Goal: Use online tool/utility: Utilize a website feature to perform a specific function

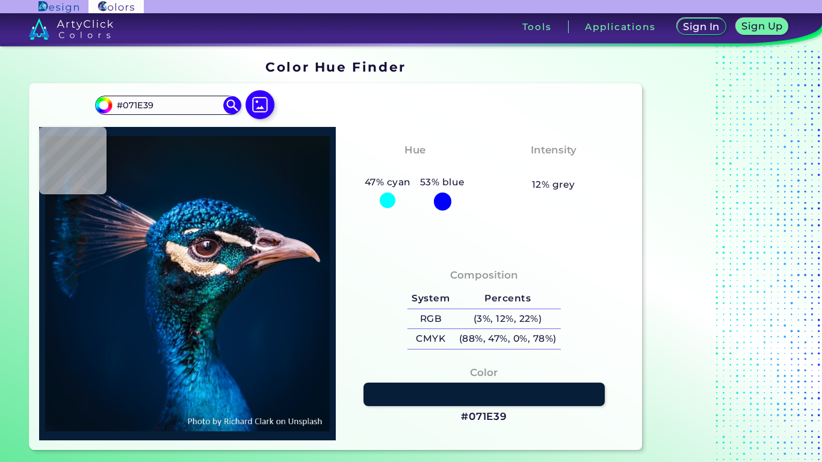
type input "#062040"
type input "#041d3d"
type input "#041D3D"
type input "#4a526b"
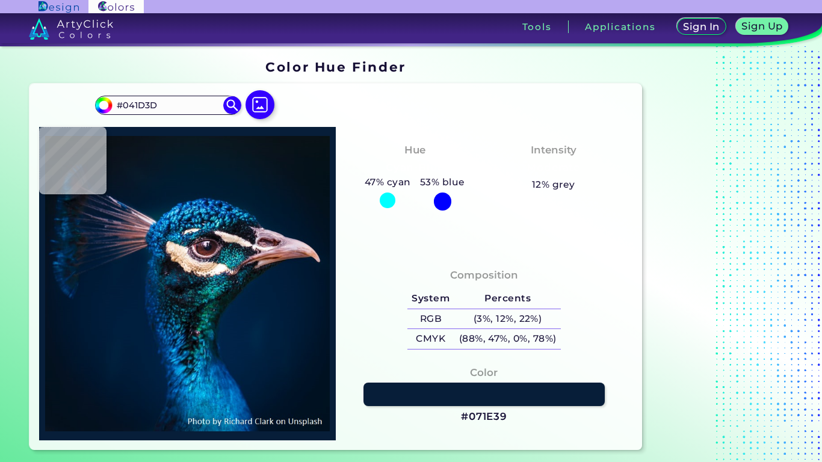
type input "#4A526B"
type input "#345389"
type input "#051427"
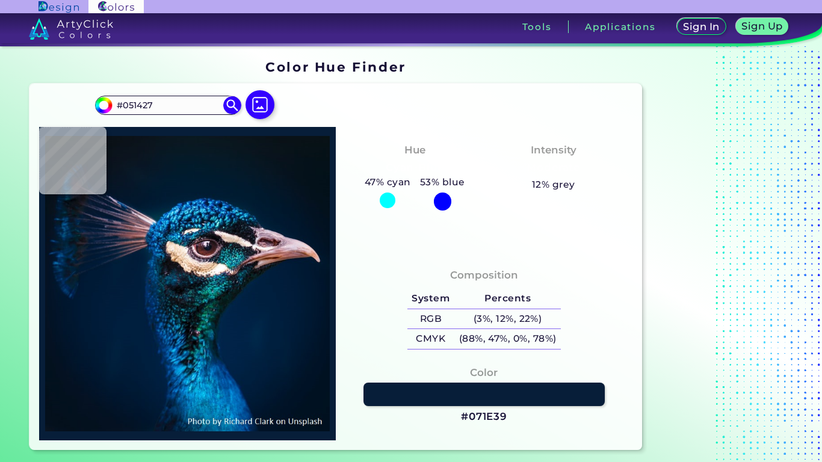
type input "#051524"
type input "#071522"
type input "#071423"
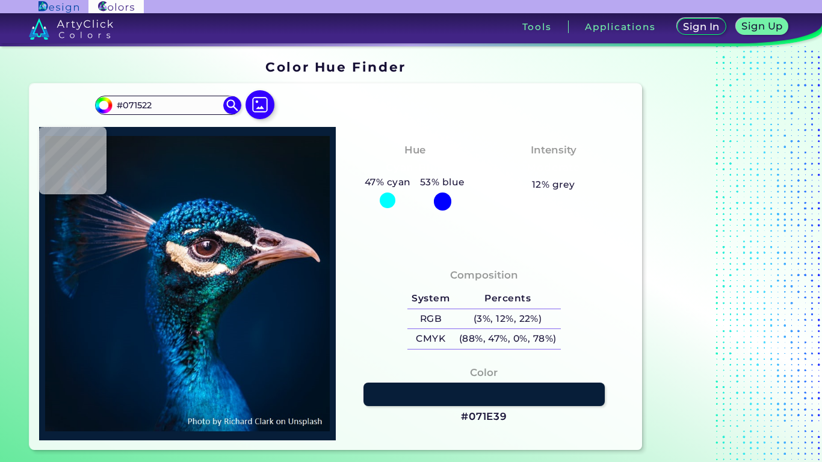
type input "#071423"
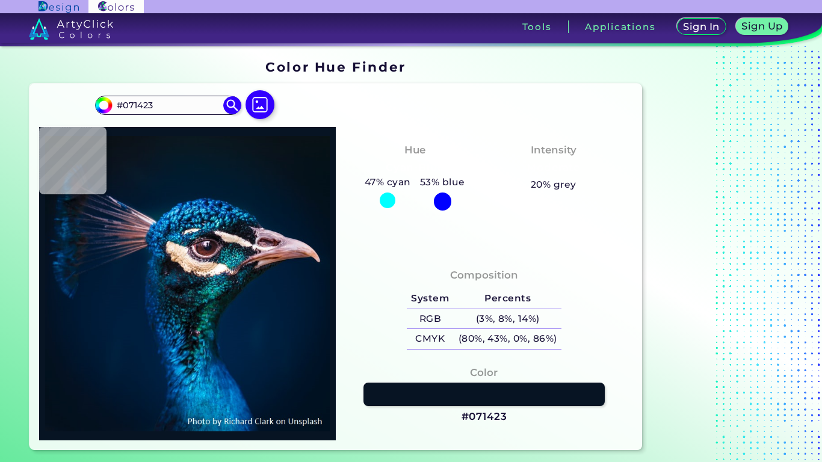
type input "#071424"
type input "#061323"
type input "#071321"
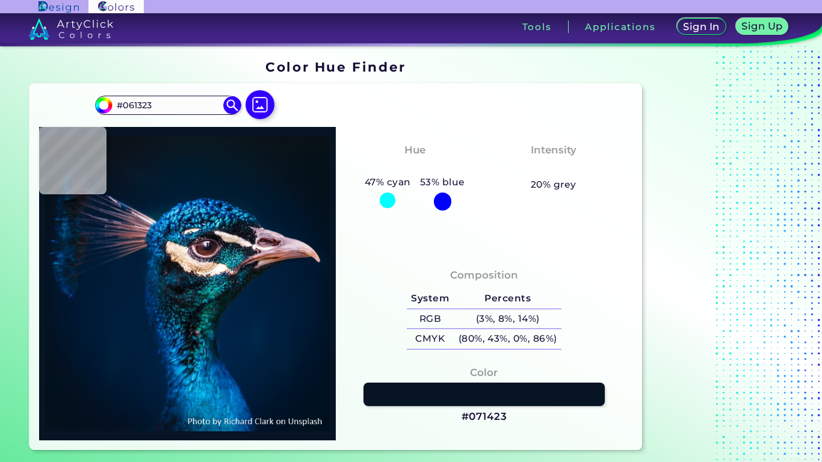
type input "#071321"
type input "#061323"
type input "#071424"
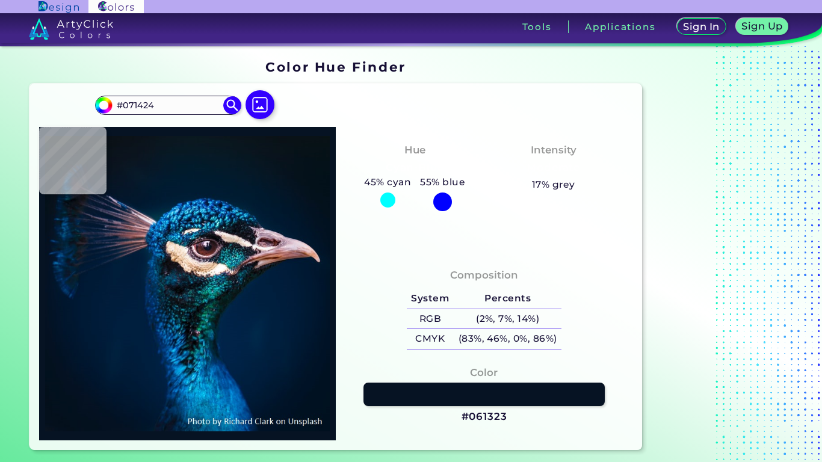
type input "#071425"
type input "#051427"
type input "#061528"
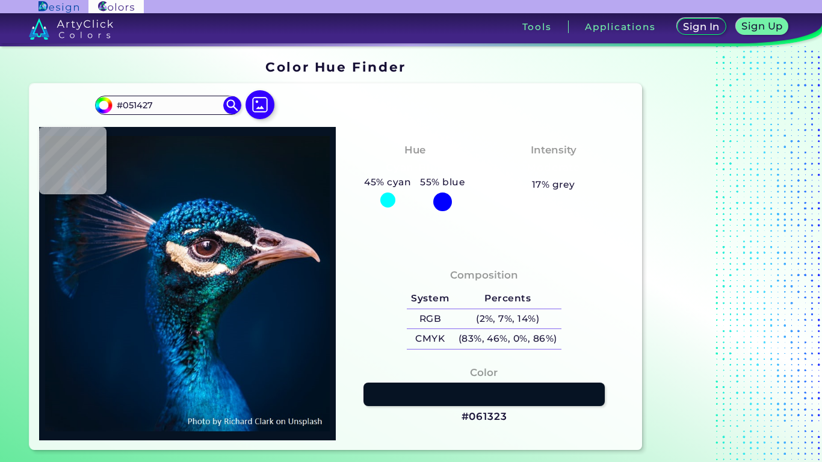
type input "#061528"
type input "#04162b"
type input "#04162B"
type input "#041931"
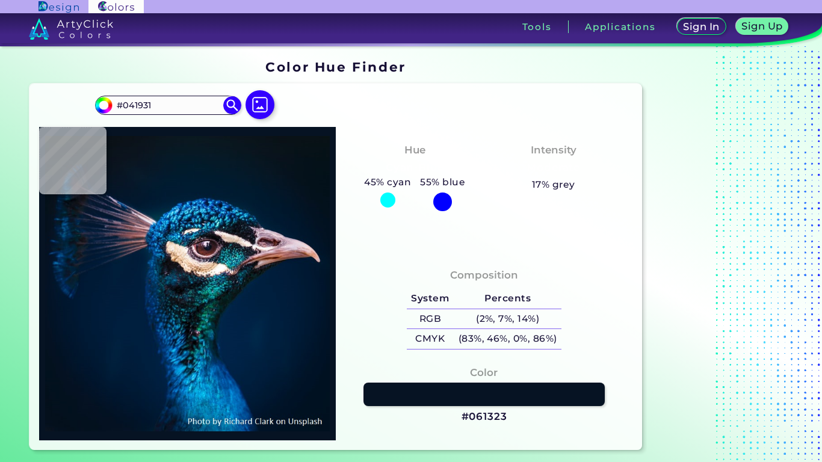
type input "#101d3c"
type input "#101D3C"
type input "#22324c"
type input "#22324C"
type input "#041931"
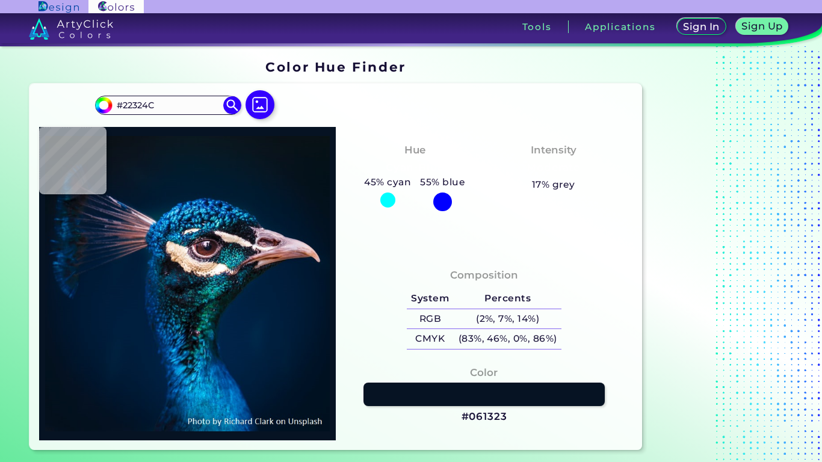
type input "#041931"
type input "#24334e"
type input "#24334E"
type input "#16243e"
type input "#16243E"
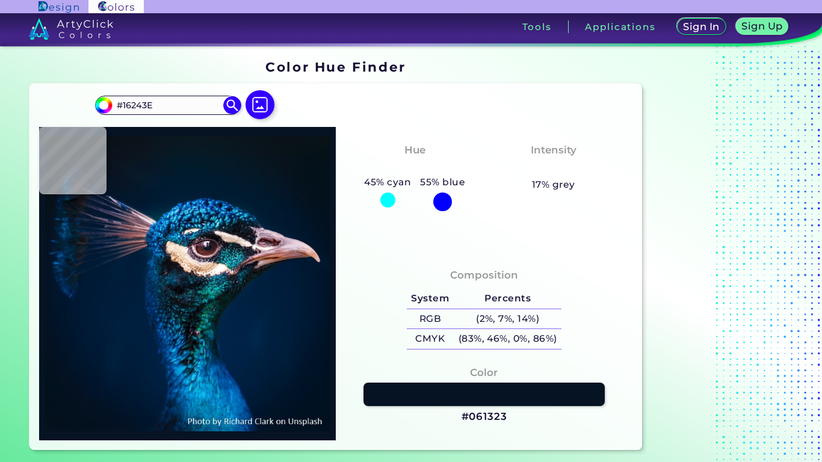
type input "#0d1b36"
type input "#0D1B36"
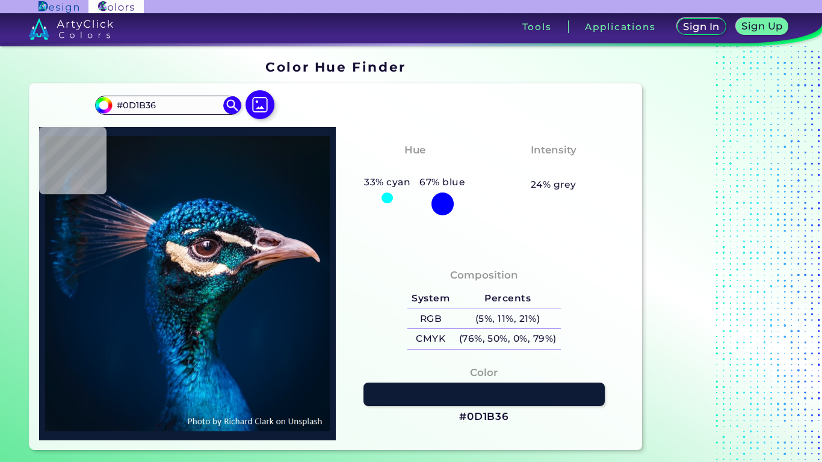
type input "#031734"
type input "#031b34"
type input "#031B34"
type input "#051d36"
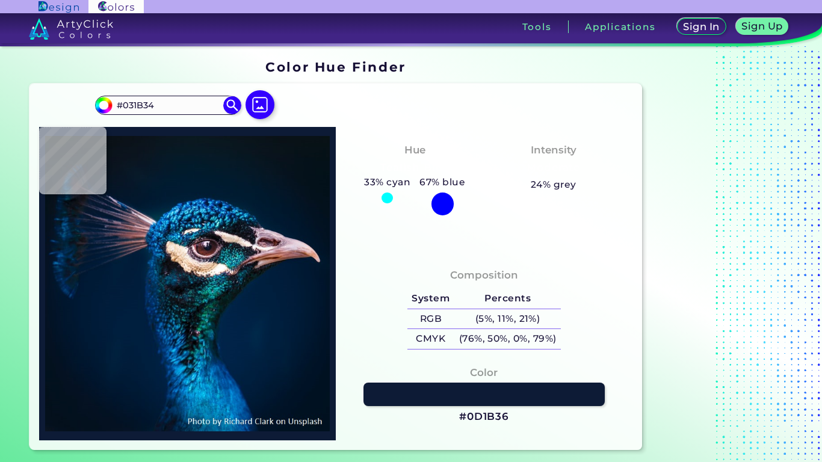
type input "#051D36"
type input "#051b36"
type input "#051B36"
type input "#041b3a"
type input "#041B3A"
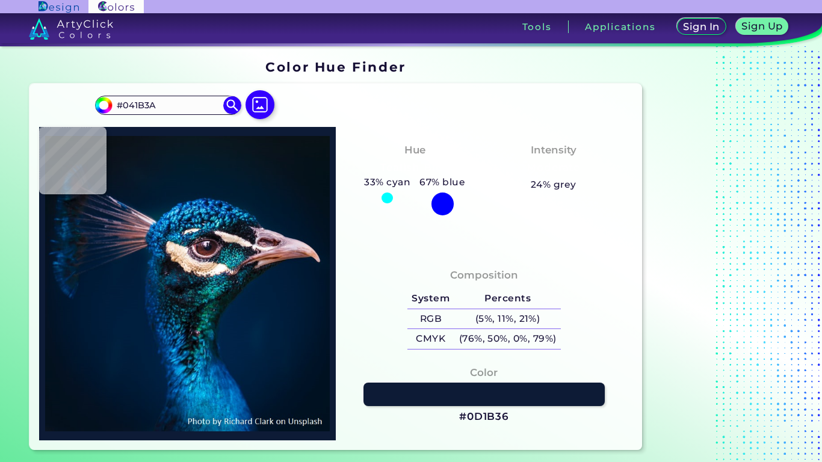
type input "#051b3a"
type input "#051B3A"
type input "#071f3b"
type input "#071F3B"
type input "#041934"
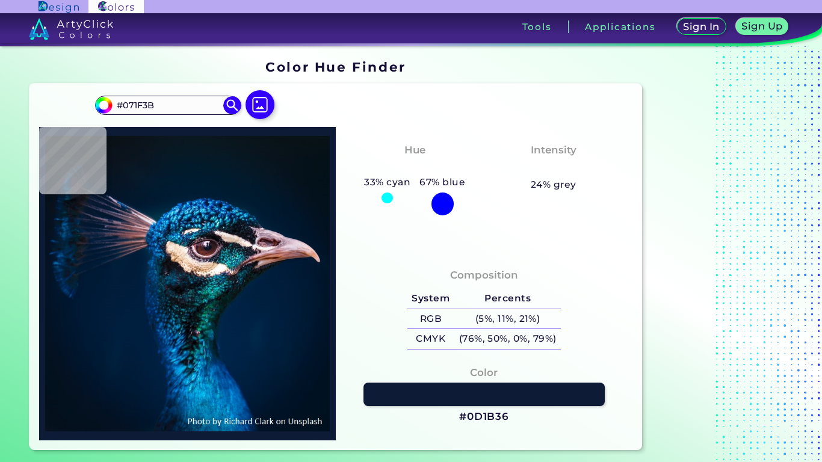
type input "#041934"
type input "#081935"
type input "#15233f"
type input "#15233F"
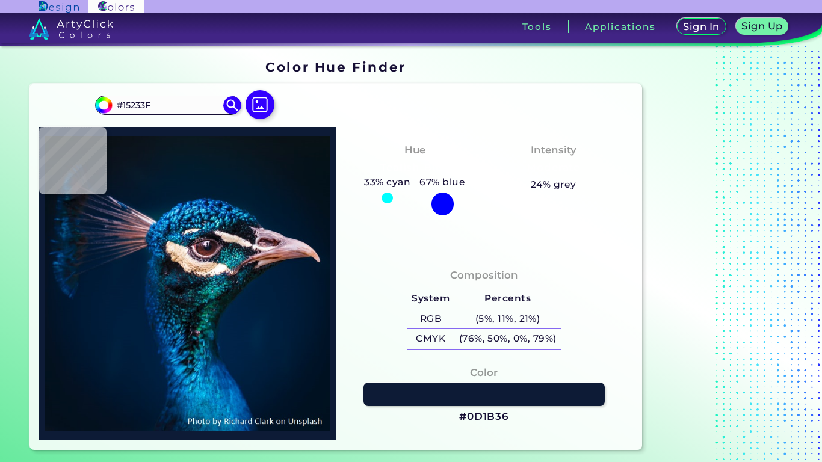
type input "#454864"
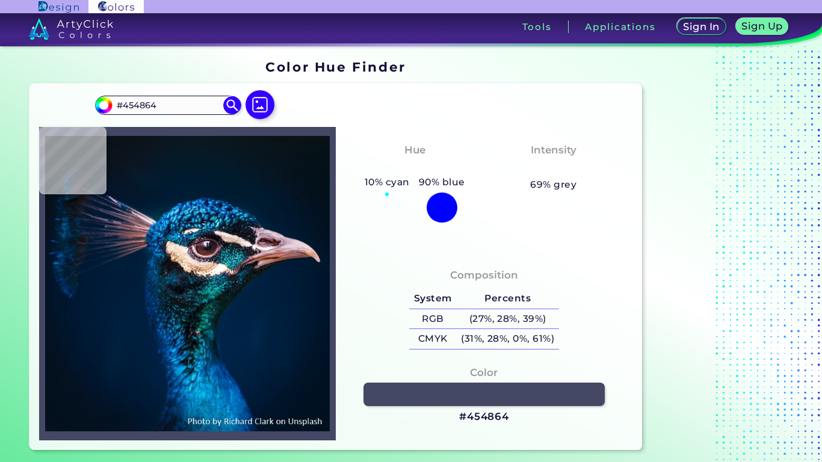
type input "#7c6e86"
type input "#7C6E86"
type input "#7c687e"
type input "#7C687E"
type input "#7c677c"
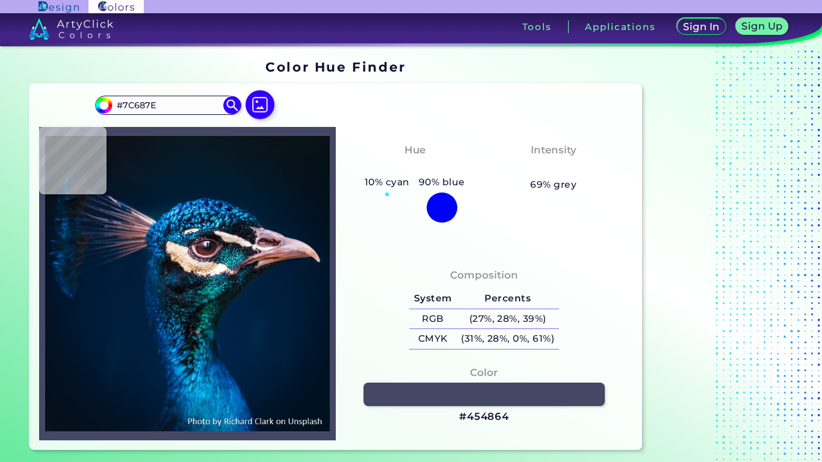
type input "#7C677C"
type input "#7f5d6f"
type input "#7F5D6F"
type input "#5d4a5f"
type input "#5D4A5F"
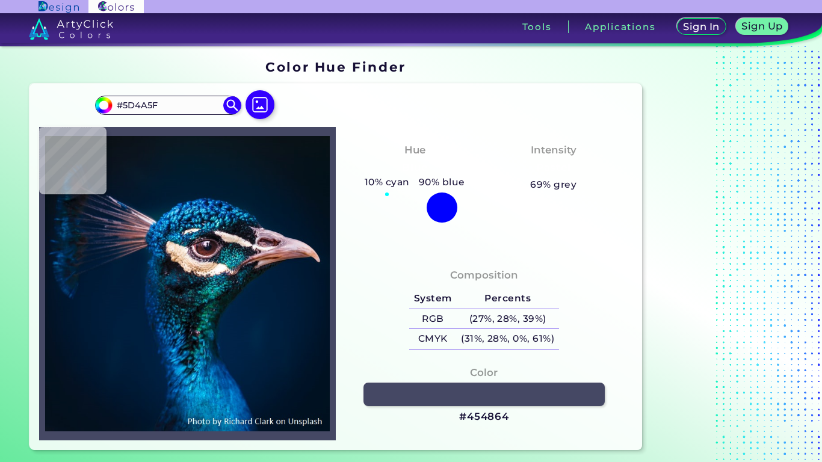
type input "#a37b86"
type input "#A37B86"
type input "#957380"
type input "#d5b9c6"
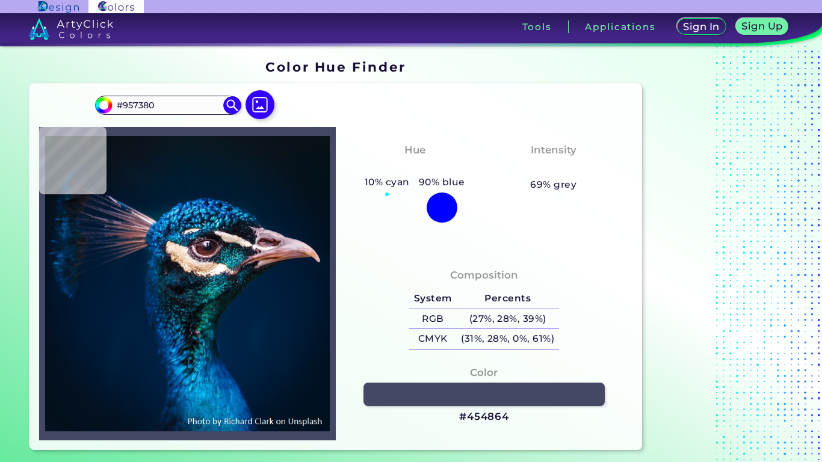
type input "#D5B9C6"
type input "#b393a2"
type input "#B393A2"
type input "#957686"
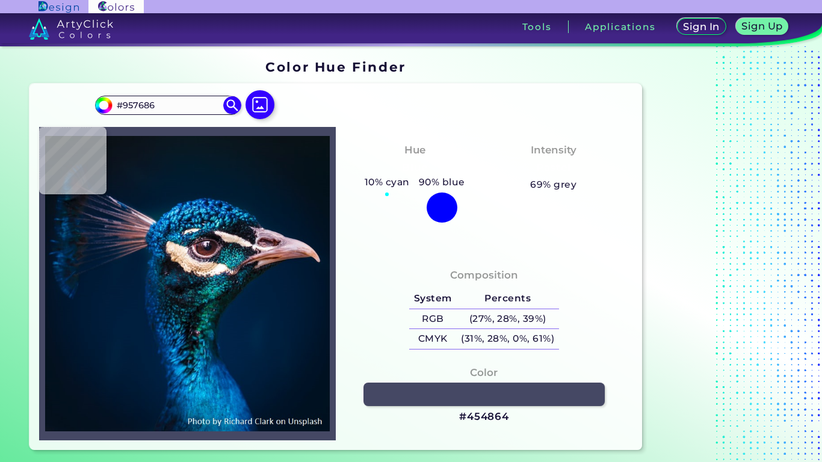
type input "#8c6d7b"
type input "#8C6D7B"
type input "#ac9097"
type input "#AC9097"
type input "#7b7786"
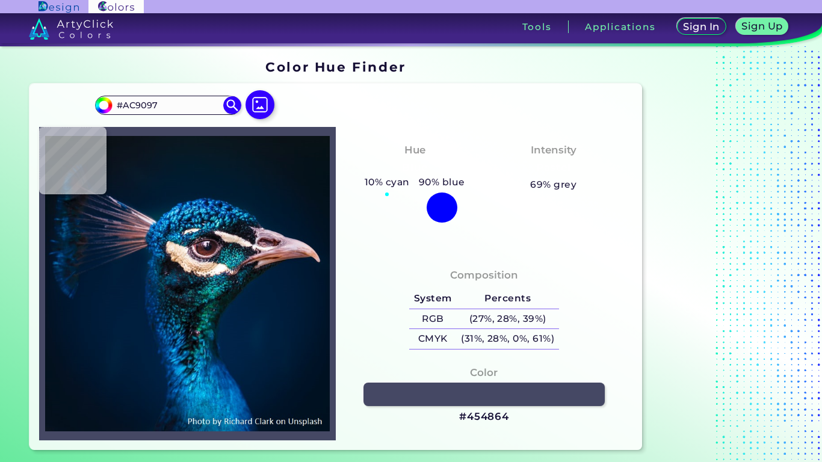
type input "#7B7786"
type input "#0c2743"
type input "#0C2743"
type input "#00253f"
type input "#00253F"
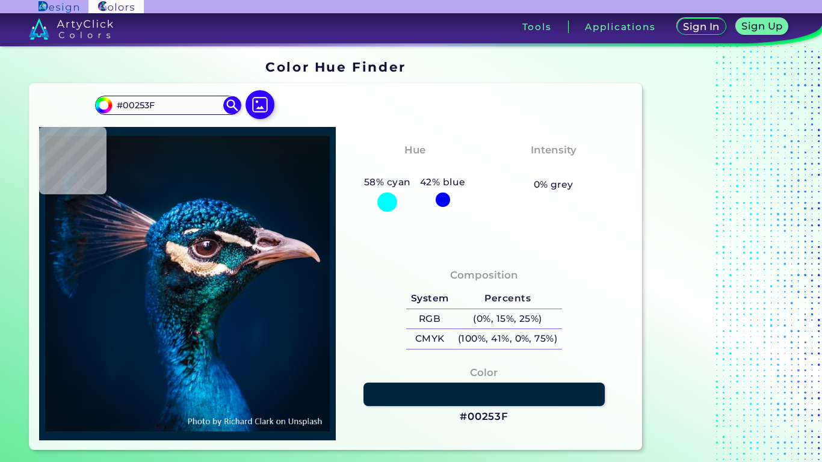
type input "#01233c"
type input "#01233C"
type input "#00233b"
type input "#00233B"
type input "#002239"
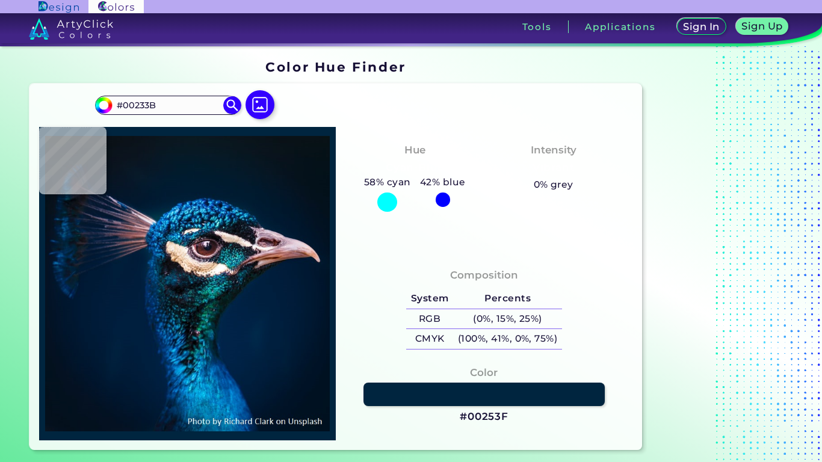
type input "#002239"
type input "#00223b"
type input "#00223B"
type input "#02223b"
type input "#02223B"
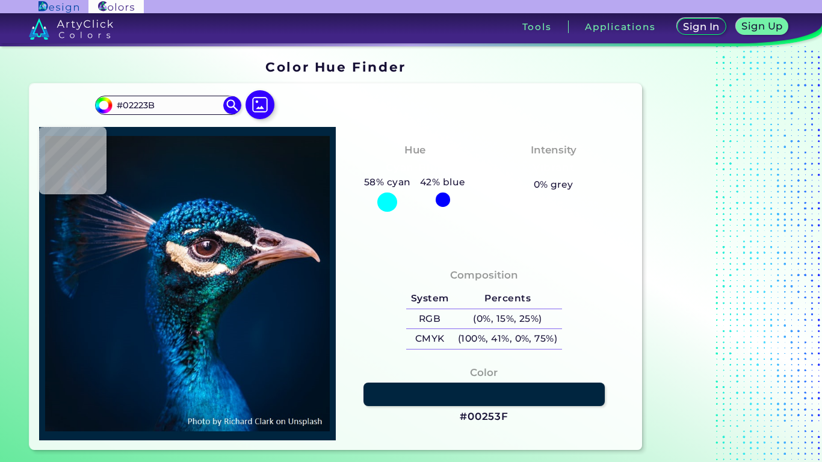
type input "#00213a"
type input "#00213A"
type input "#01213a"
type input "#01213A"
type input "#00213a"
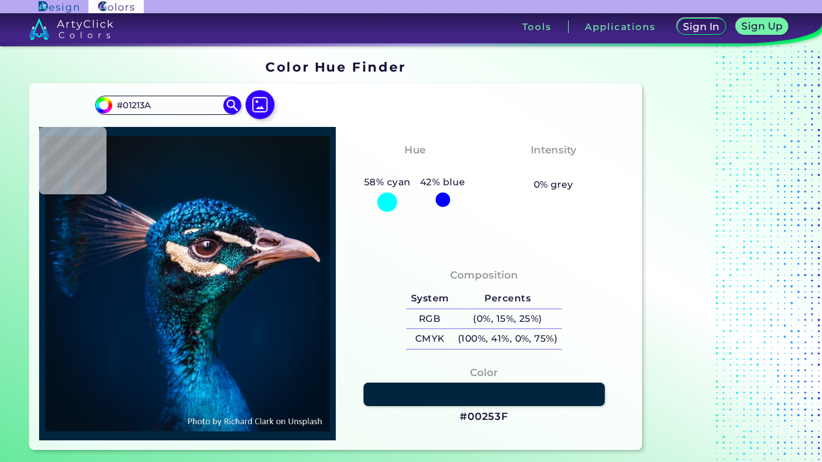
type input "#00213A"
type input "#002039"
type input "#002038"
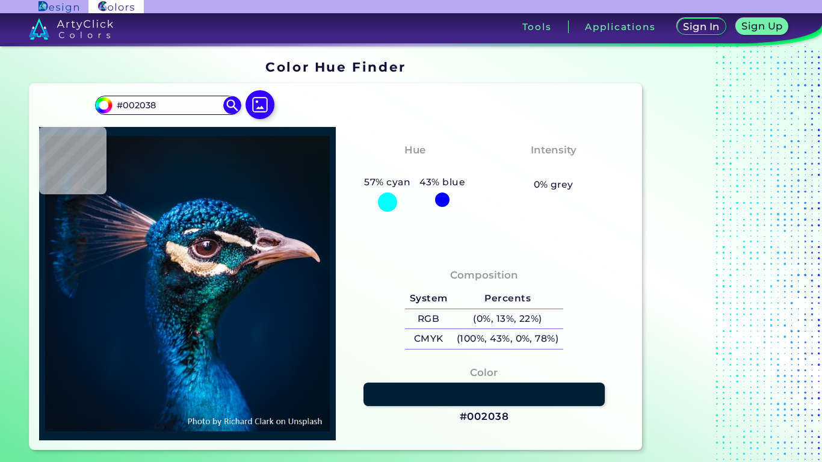
type input "#00223b"
type input "#00223B"
type input "#00213c"
type input "#00213C"
type input "#00223b"
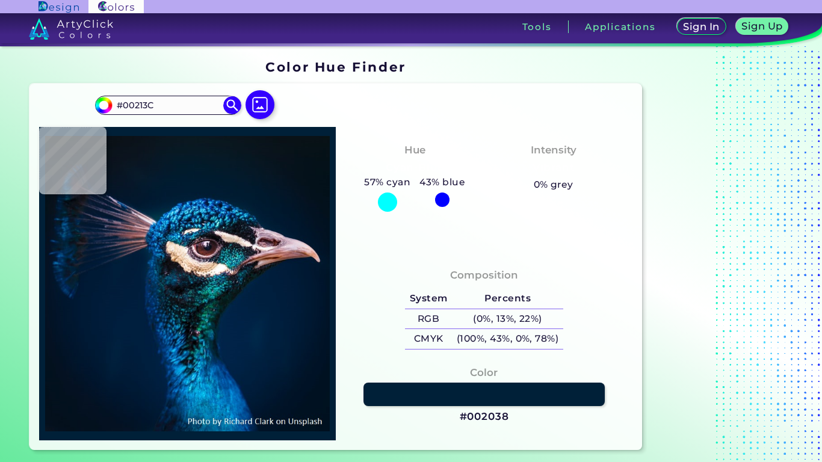
type input "#00223B"
type input "#055590"
type input "#1279d7"
type input "#1279D7"
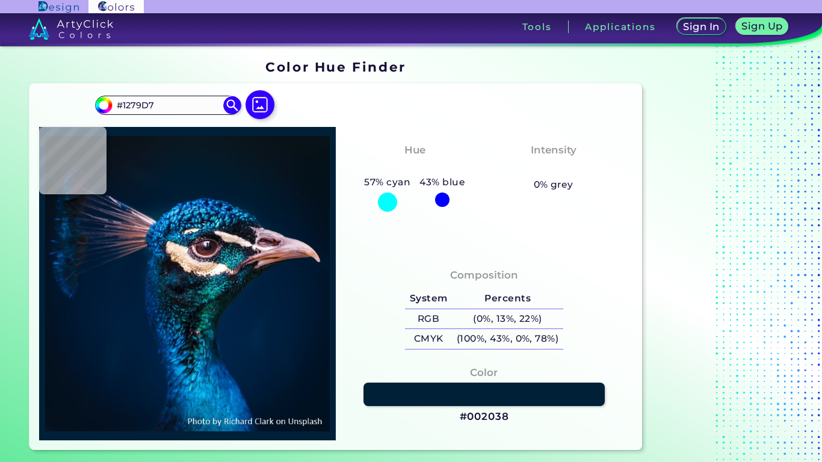
type input "#00437c"
type input "#00437C"
type input "#034a98"
type input "#034A98"
type input "#055f94"
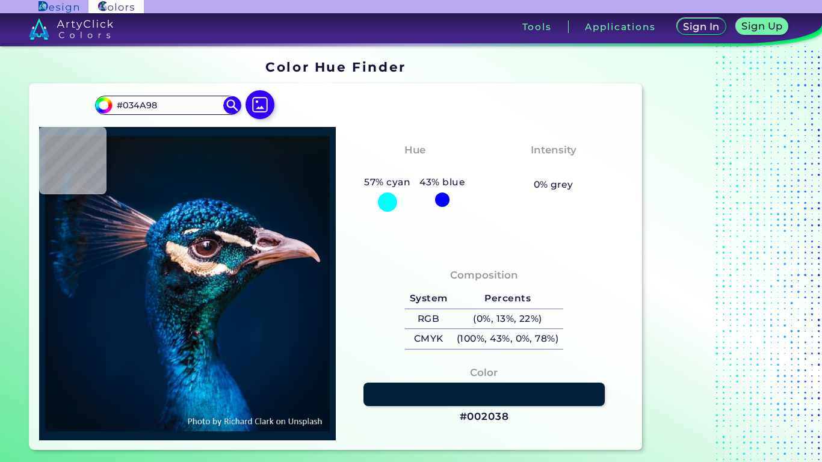
type input "#055F94"
type input "#1c87b9"
type input "#1C87B9"
type input "#287abb"
type input "#287ABB"
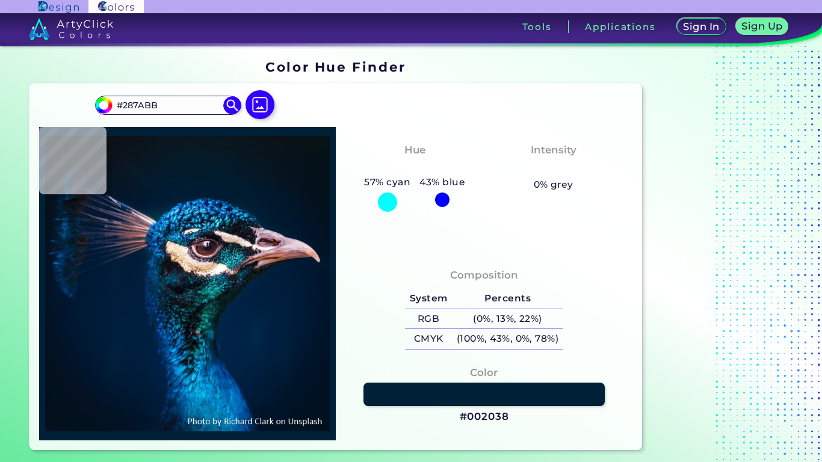
type input "#00406e"
type input "#00406E"
type input "#31b8e3"
type input "#31B8E3"
type input "#1b9ad3"
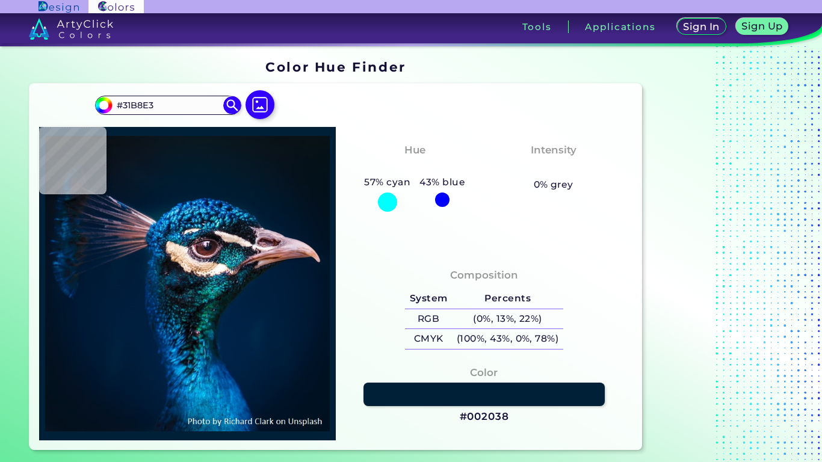
type input "#1B9AD3"
type input "#2a8ddd"
type input "#2A8DDD"
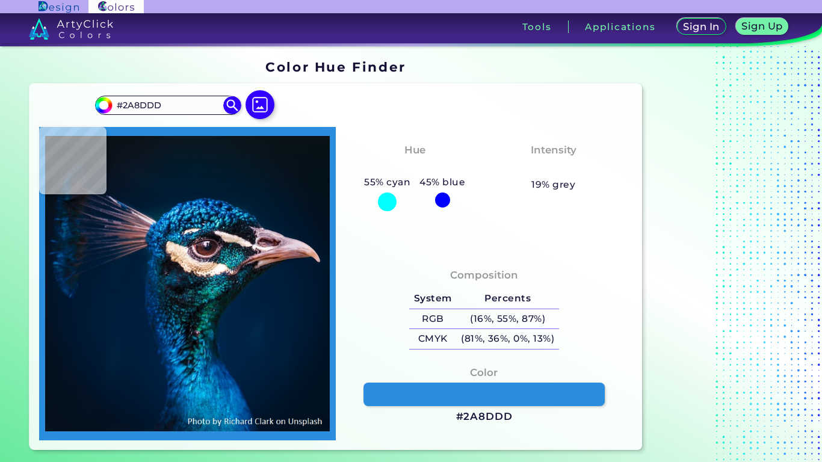
type input "#2182c3"
type input "#2182C3"
type input "#001b32"
type input "#001B32"
type input "#011c31"
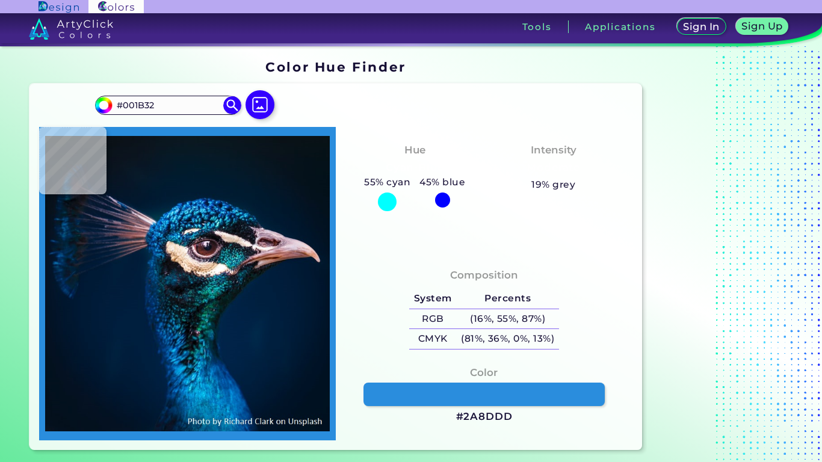
type input "#011C31"
type input "#011b2a"
type input "#011B2A"
type input "#041a28"
type input "#041A28"
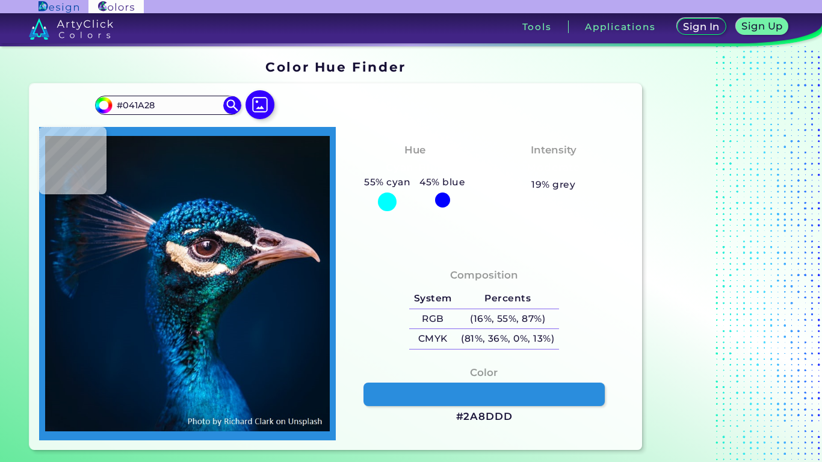
type input "#081a28"
type input "#081A28"
type input "#081824"
type input "#081923"
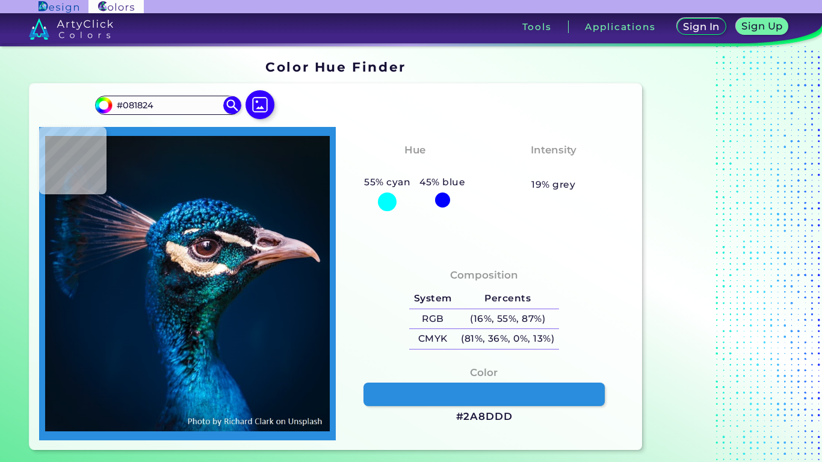
type input "#081923"
type input "#081823"
type input "#081822"
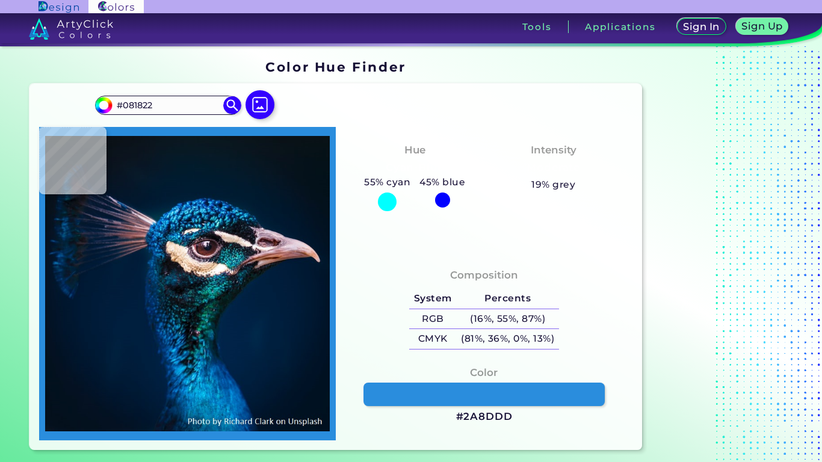
type input "#091622"
type input "#0b1820"
type input "#0B1820"
type input "#0a171f"
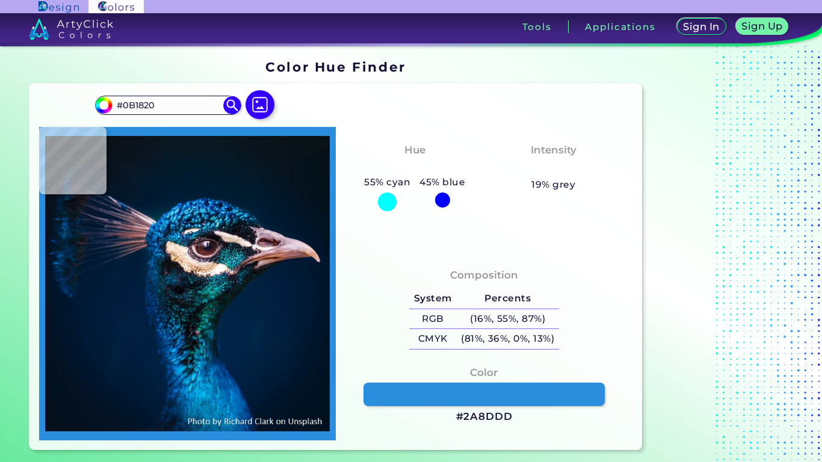
type input "#0A171F"
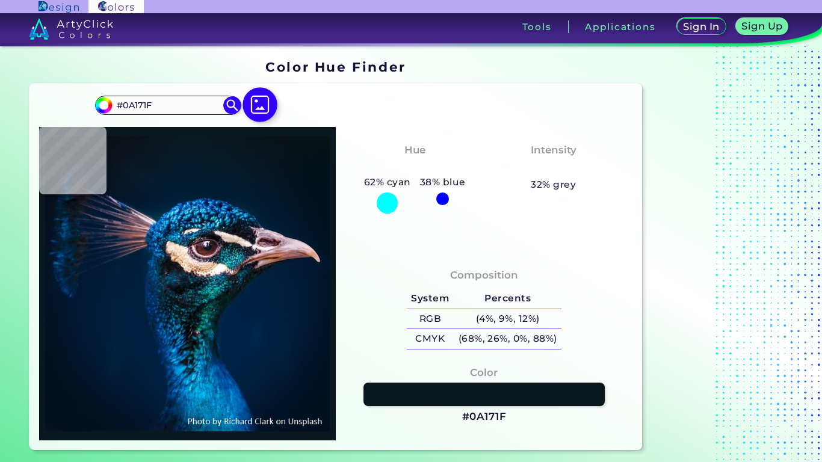
click at [259, 100] on img at bounding box center [260, 104] width 35 height 35
click at [0, 0] on input "file" at bounding box center [0, 0] width 0 height 0
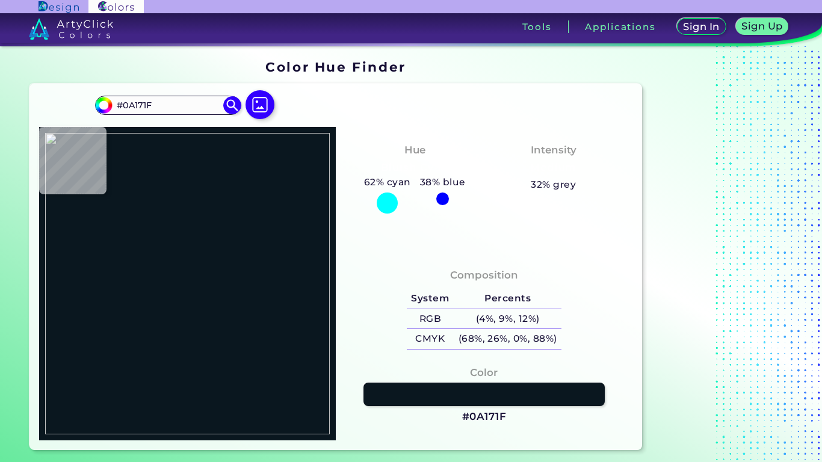
type input "#222422"
type input "#121212"
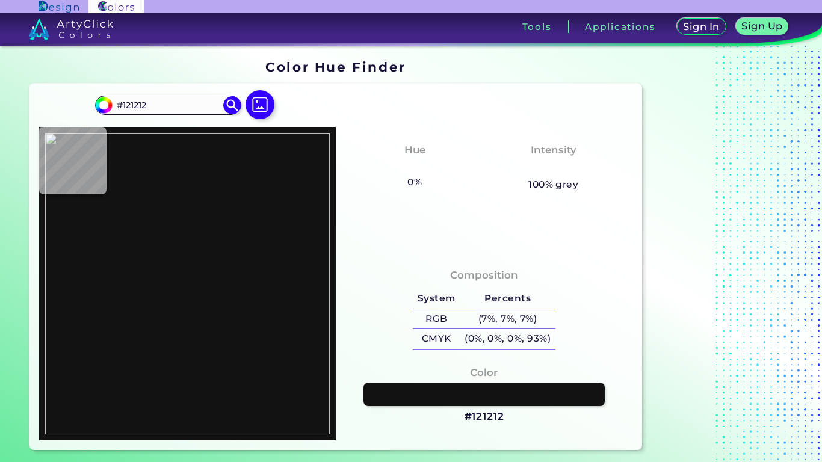
type input "#252523"
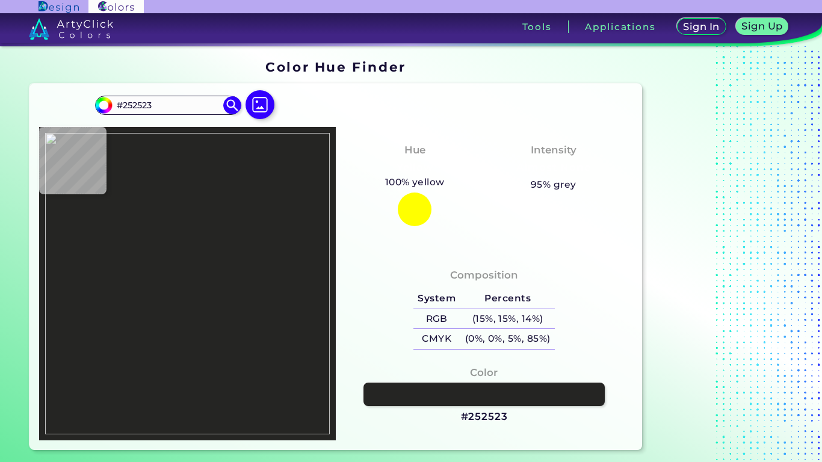
type input "#1a1b15"
type input "#1A1B15"
type input "#eceeef"
type input "#ECEEEF"
type input "#edefee"
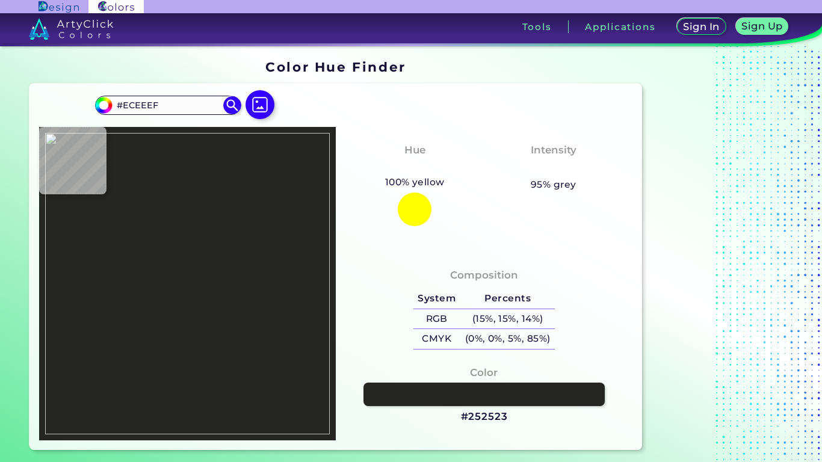
type input "#EDEFEE"
type input "#dedbd6"
type input "#DEDBD6"
type input "#d0af8f"
type input "#D0AF8F"
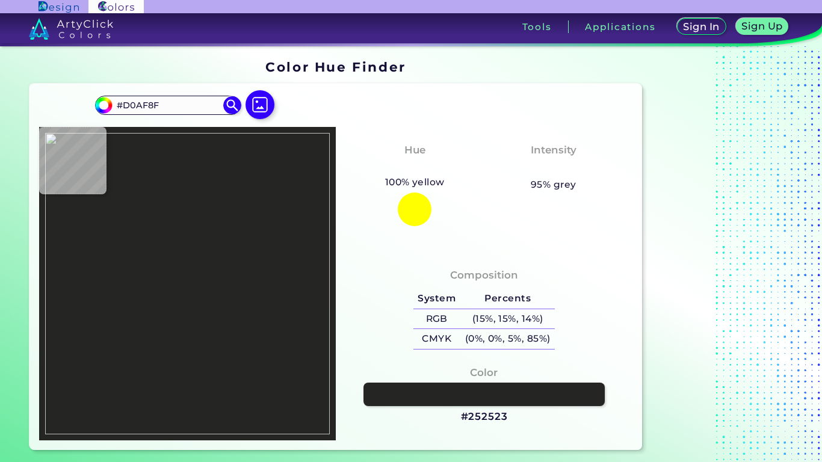
type input "#d9ad88"
type input "#D9AD88"
type input "#d9ad8a"
type input "#D9AD8A"
type input "#ddb18e"
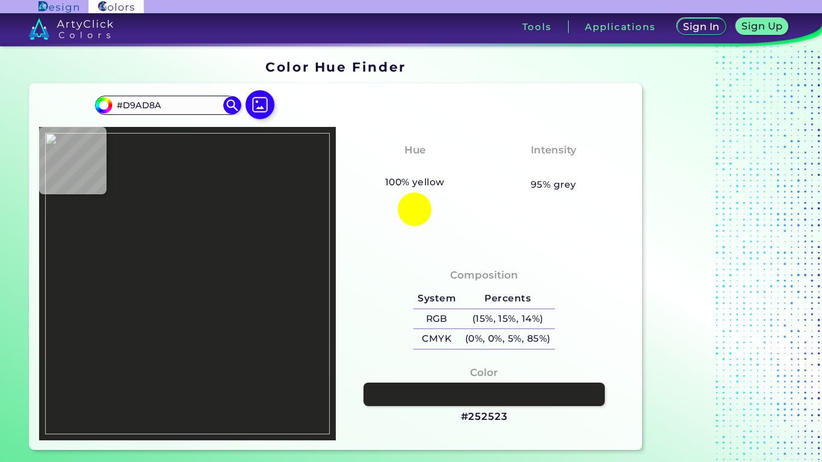
type input "#DDB18E"
type input "#deb18e"
type input "#DEB18E"
type input "#deb28f"
type input "#DEB28F"
